Goal: Navigation & Orientation: Find specific page/section

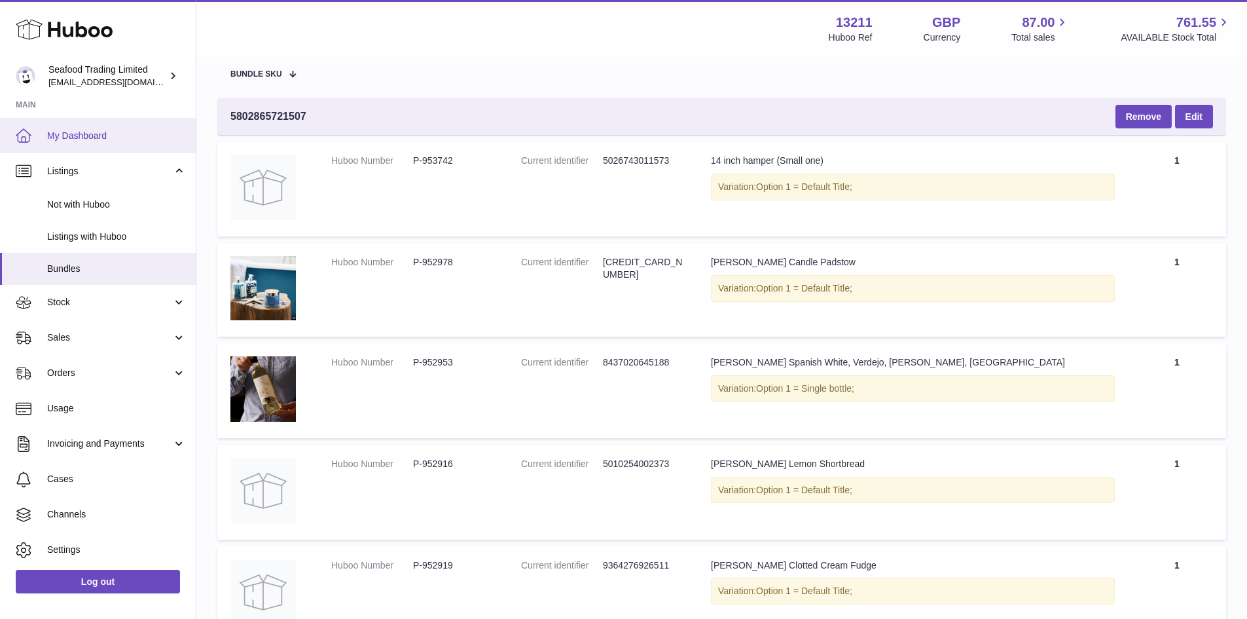
click at [78, 136] on span "My Dashboard" at bounding box center [116, 136] width 139 height 12
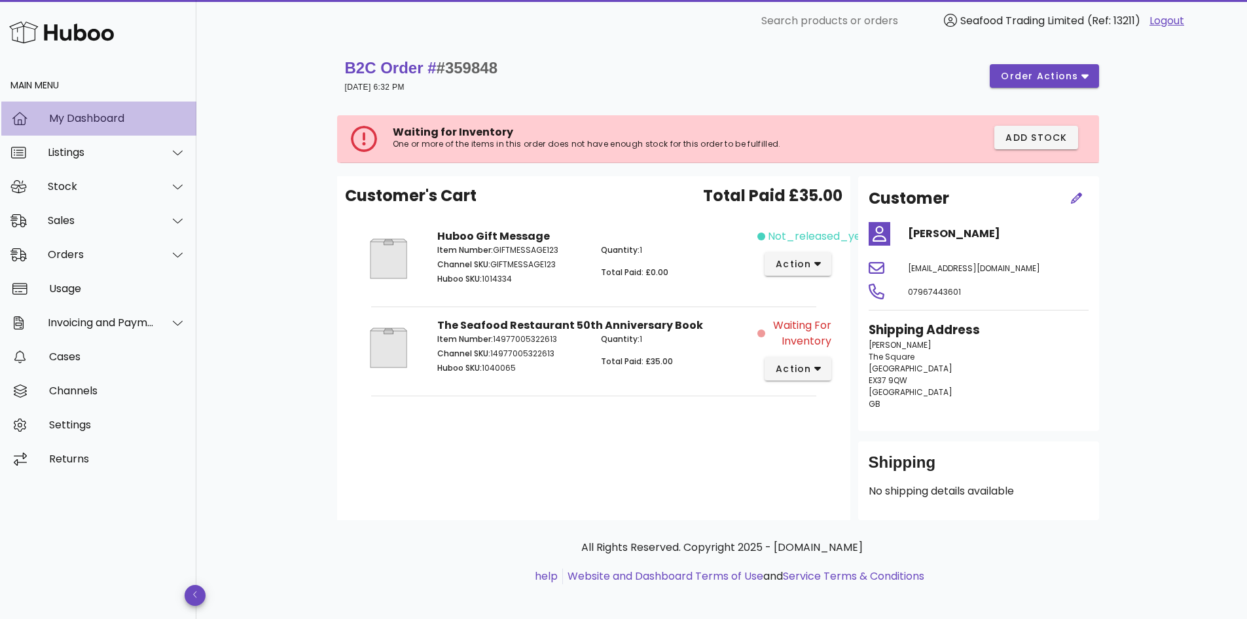
click at [93, 109] on div "My Dashboard" at bounding box center [117, 118] width 137 height 28
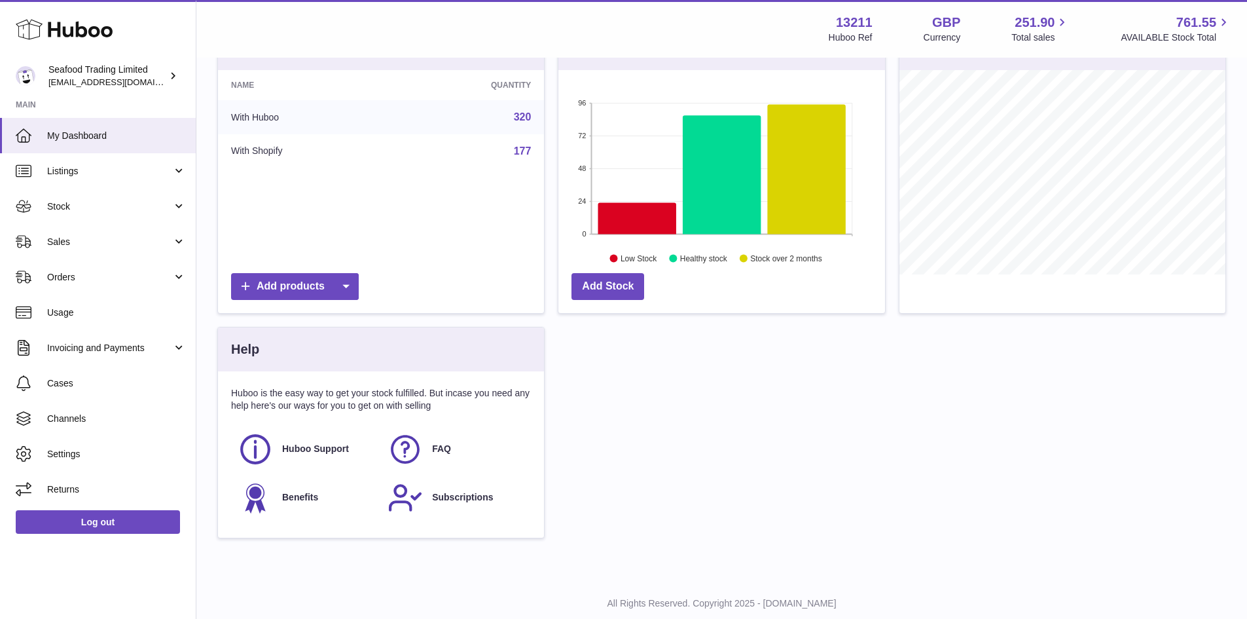
scroll to position [203, 0]
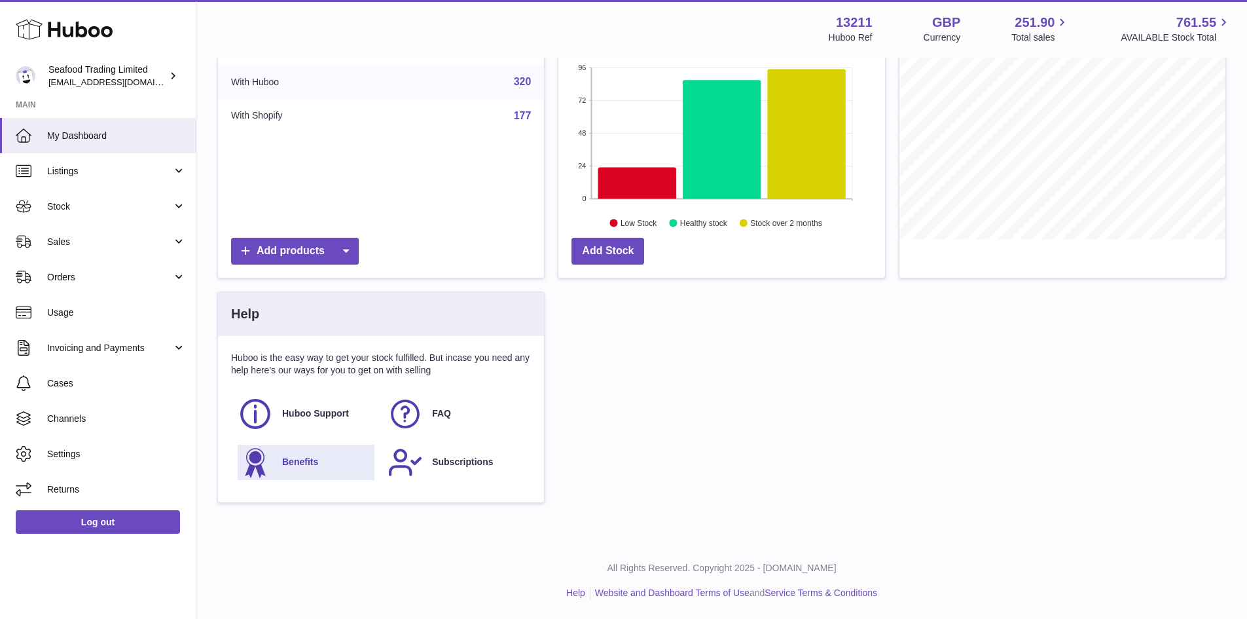
click at [297, 461] on span "Benefits" at bounding box center [300, 462] width 36 height 12
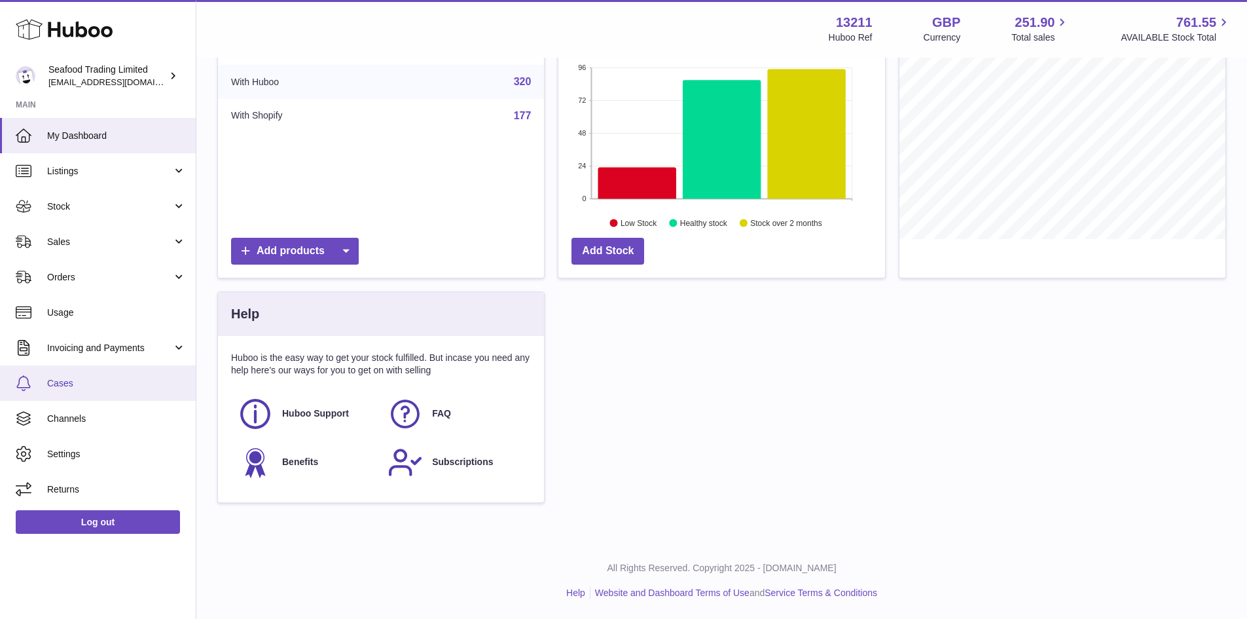
click at [75, 384] on span "Cases" at bounding box center [116, 383] width 139 height 12
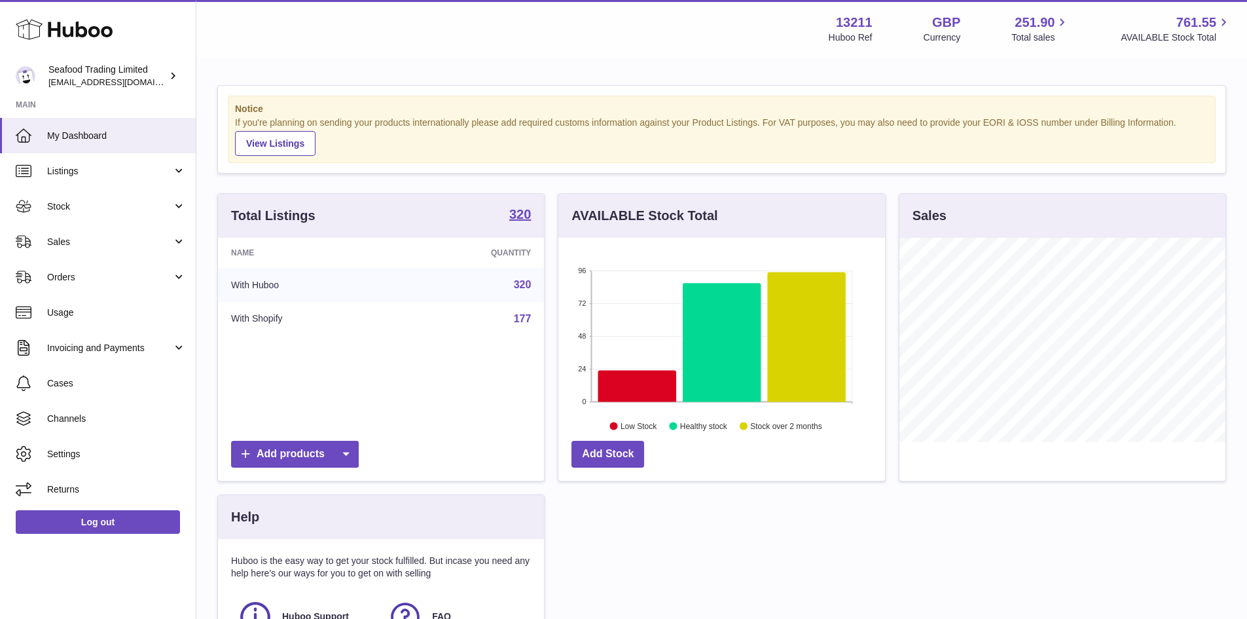
scroll to position [204, 327]
